Goal: Task Accomplishment & Management: Use online tool/utility

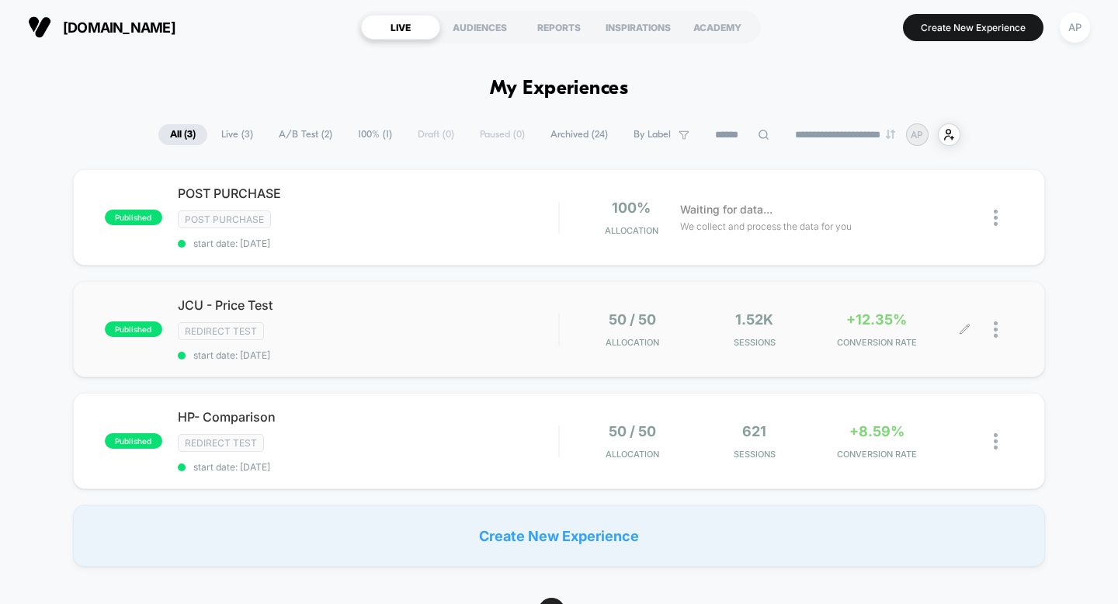
click at [993, 328] on div at bounding box center [989, 329] width 49 height 36
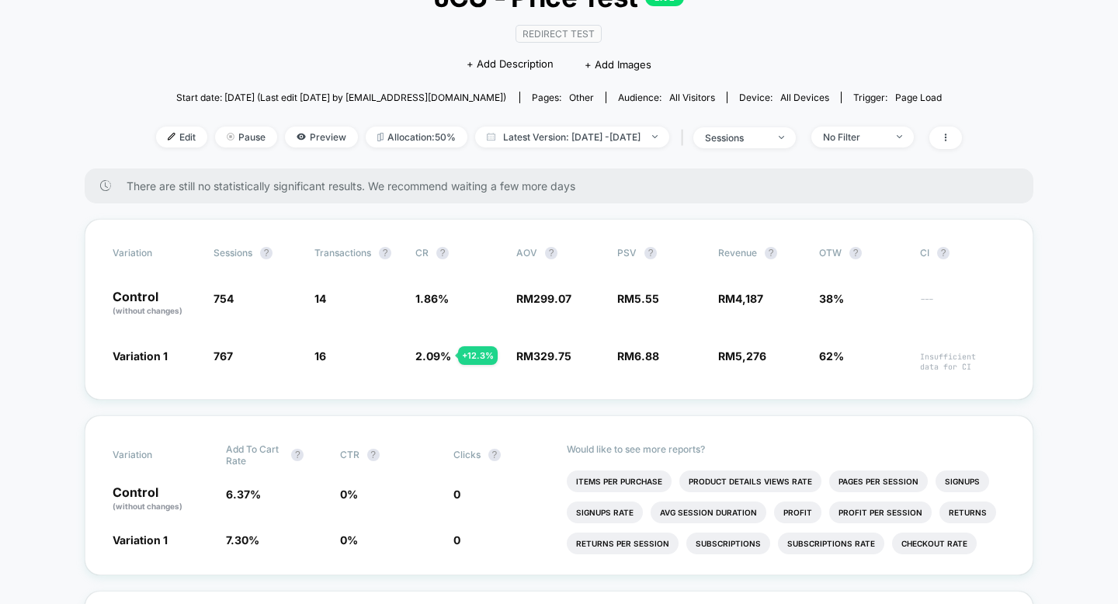
scroll to position [126, 0]
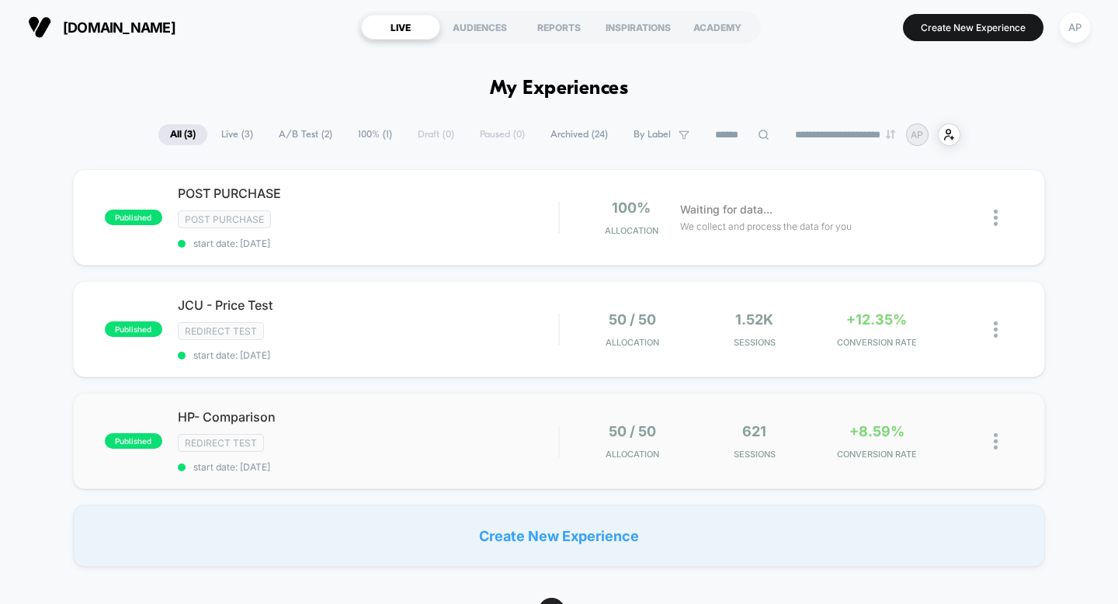
click at [997, 437] on img at bounding box center [996, 441] width 4 height 16
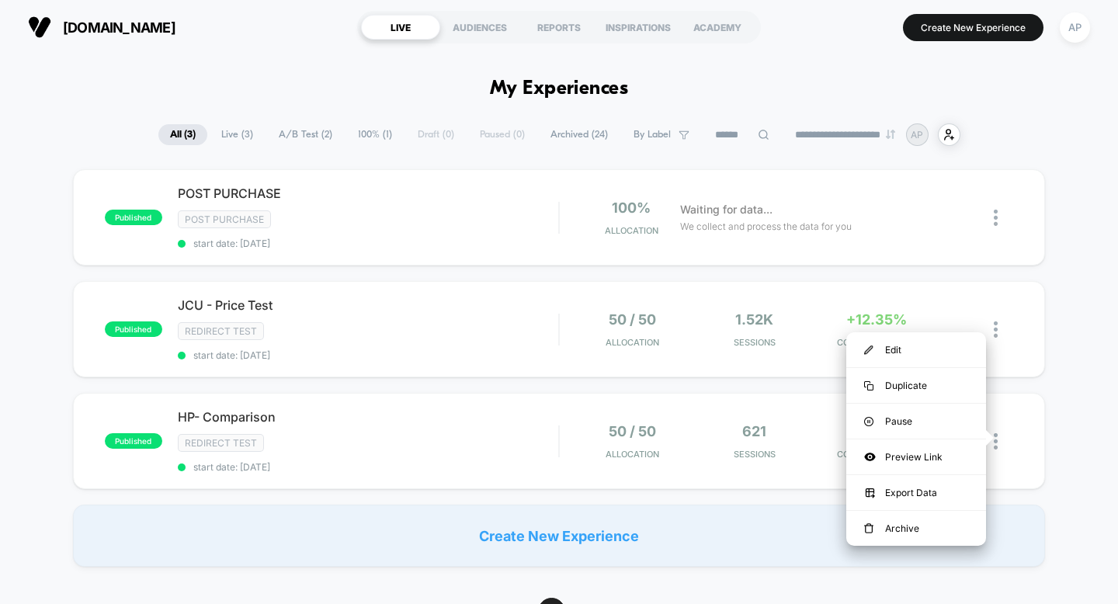
drag, startPoint x: 947, startPoint y: 352, endPoint x: 1071, endPoint y: 436, distance: 149.7
click at [947, 351] on div "Edit" at bounding box center [916, 349] width 140 height 35
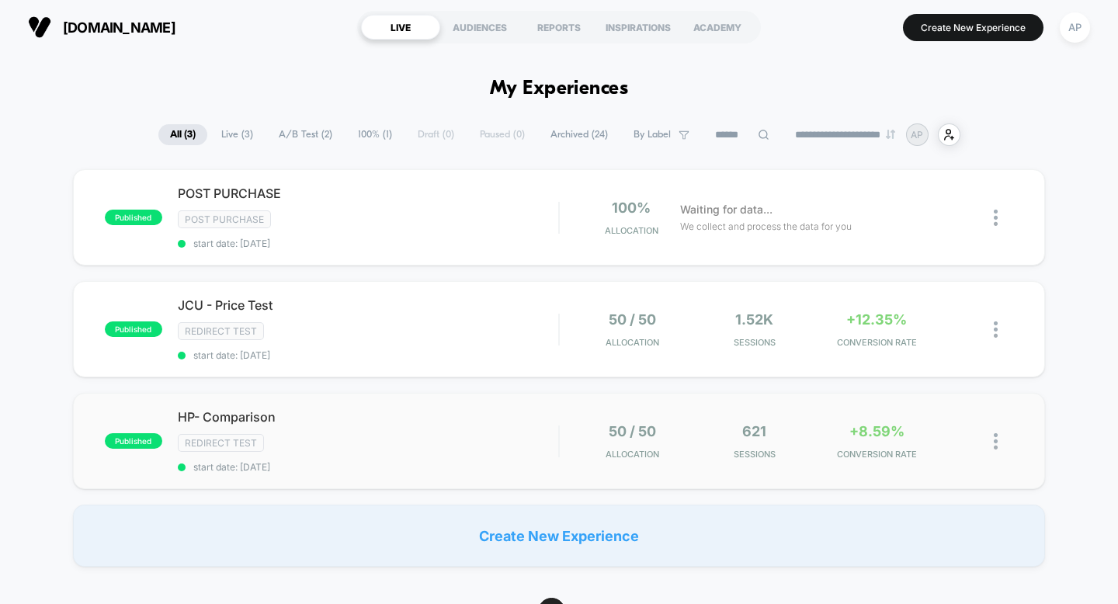
click at [994, 438] on img at bounding box center [996, 441] width 4 height 16
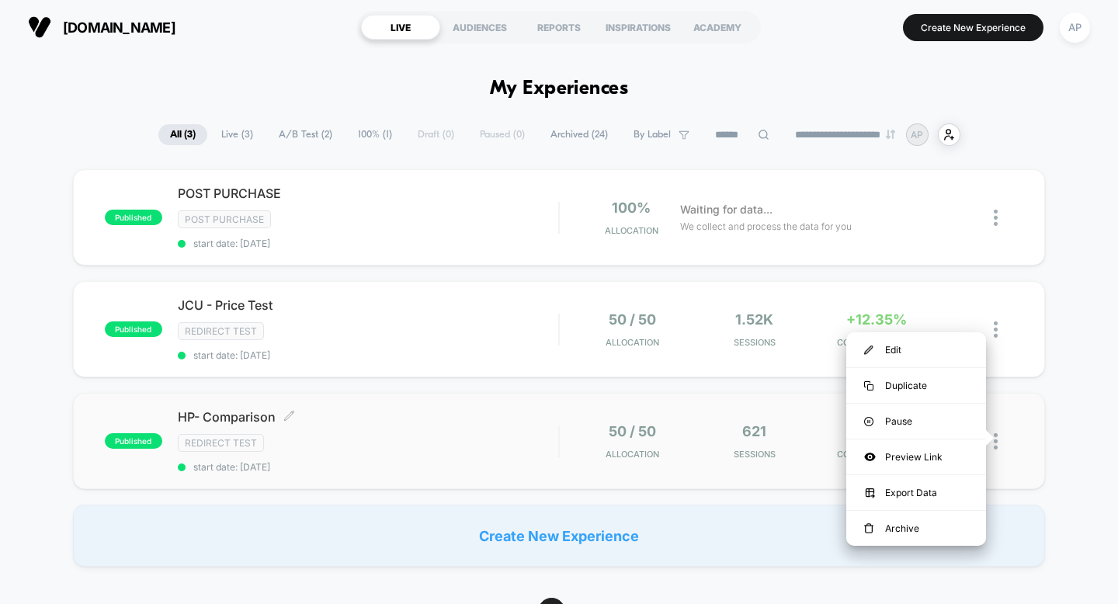
click at [231, 415] on span "HP- Comparison Click to edit experience details" at bounding box center [368, 417] width 381 height 16
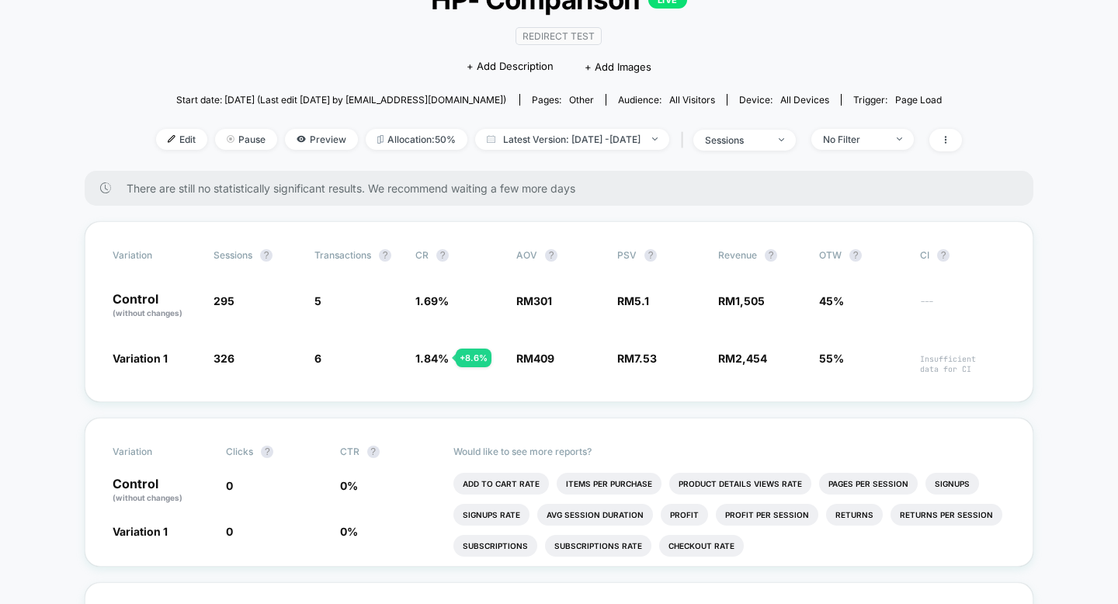
scroll to position [148, 0]
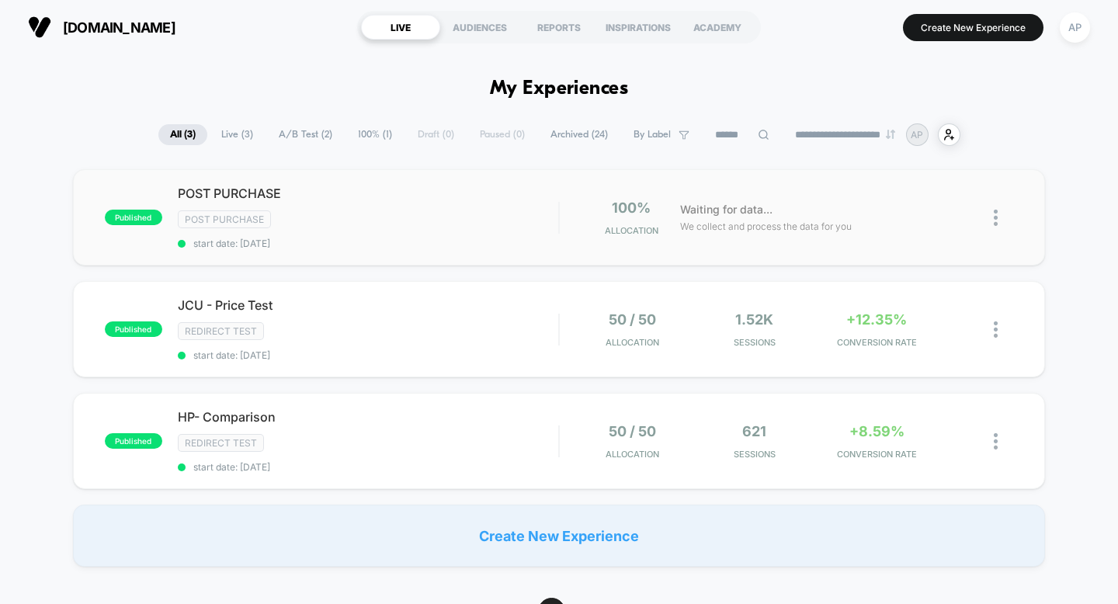
click at [997, 221] on img at bounding box center [996, 218] width 4 height 16
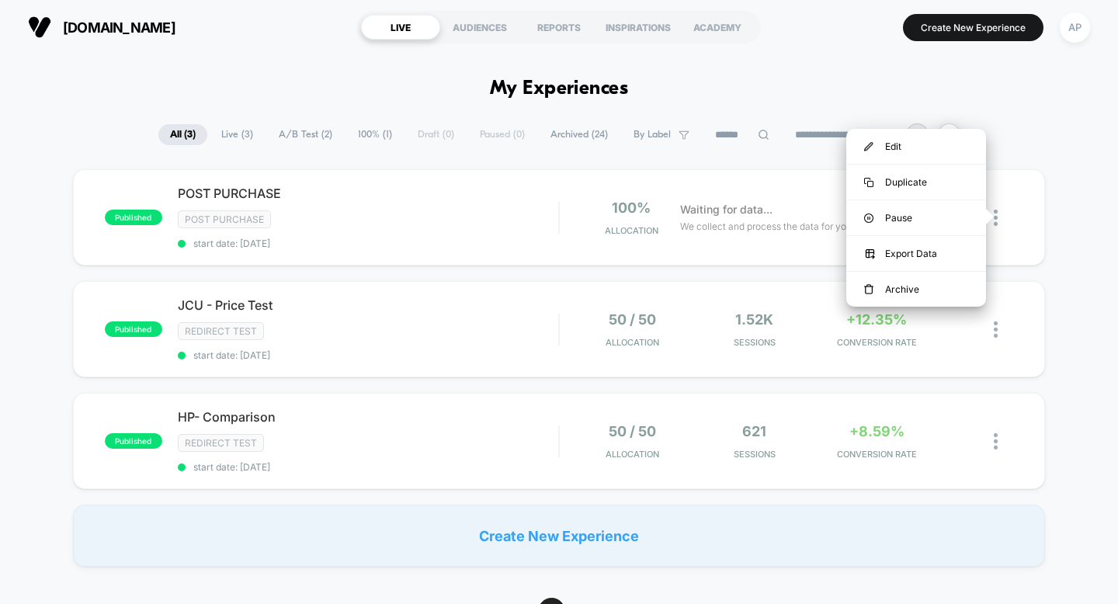
click at [1064, 221] on div "published POST PURCHASE Post Purchase start date: [DATE] 100% Allocation Waitin…" at bounding box center [559, 368] width 1118 height 398
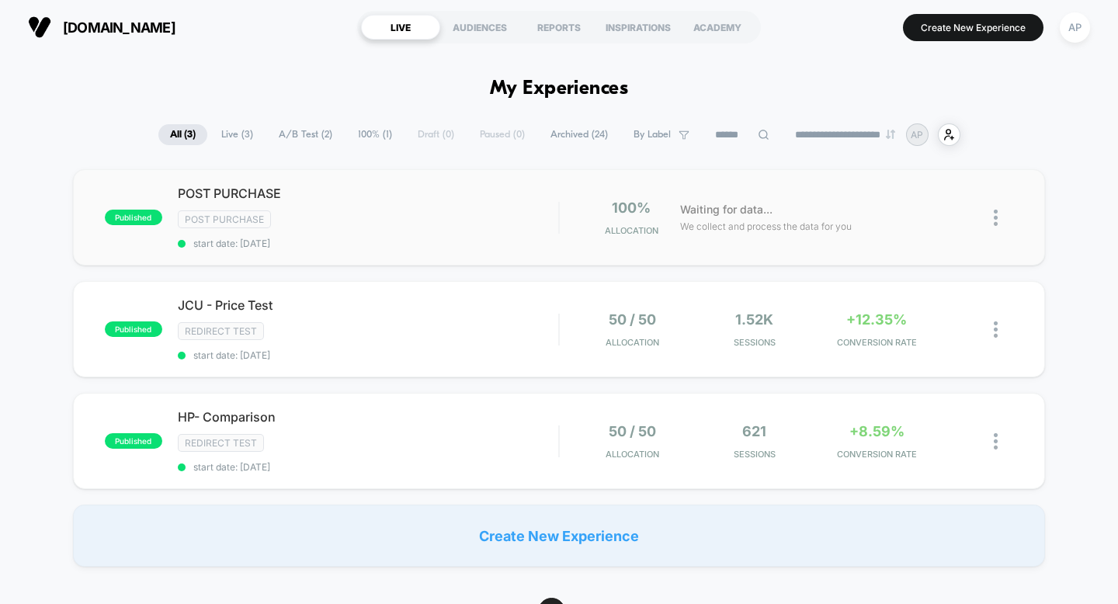
click at [997, 217] on img at bounding box center [996, 218] width 4 height 16
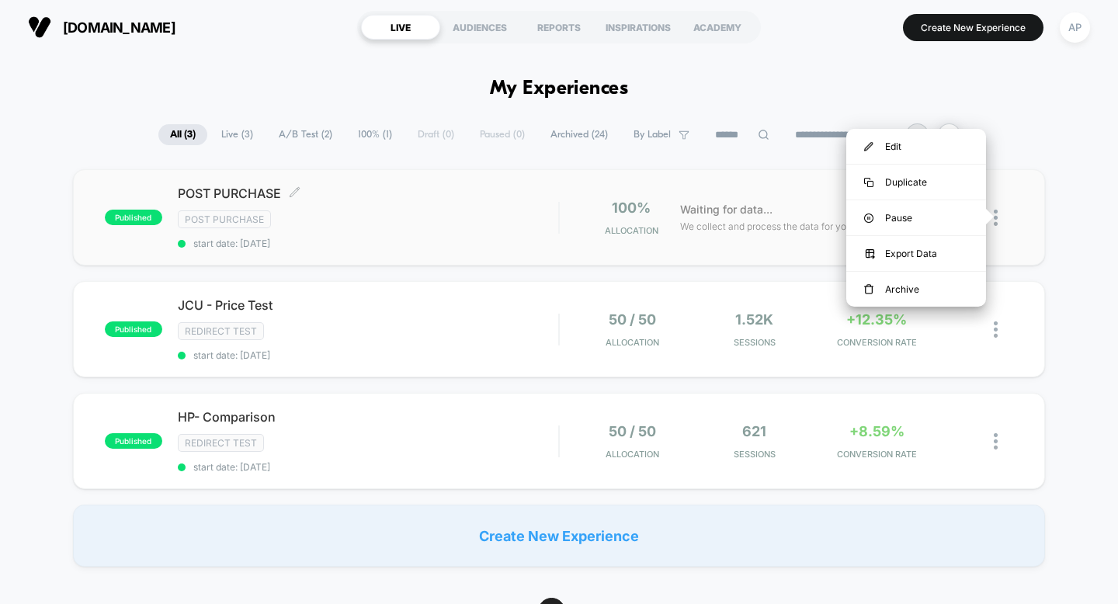
click at [221, 193] on span "POST PURCHASE Click to edit experience details" at bounding box center [368, 194] width 381 height 16
